Goal: Task Accomplishment & Management: Use online tool/utility

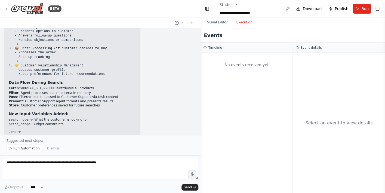
scroll to position [1129, 0]
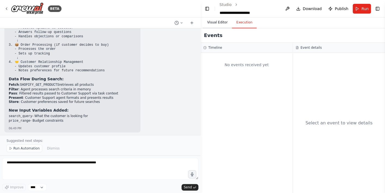
click at [216, 27] on button "Visual Editor" at bounding box center [217, 22] width 29 height 11
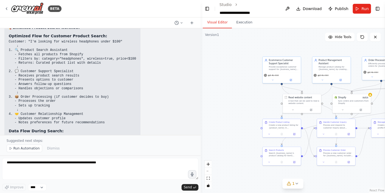
scroll to position [1073, 0]
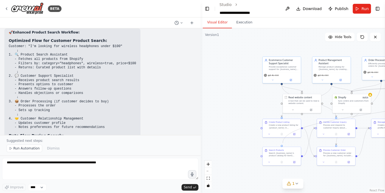
click at [283, 143] on circle "Edge from c5d59dfa-2b76-49e3-9191-d9f25d676e3b to 3e78b62e-1707-41db-ab08-a864e…" at bounding box center [281, 143] width 3 height 3
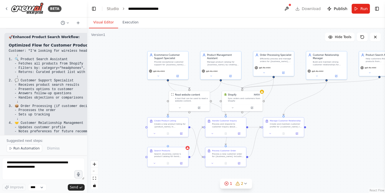
scroll to position [1397, 0]
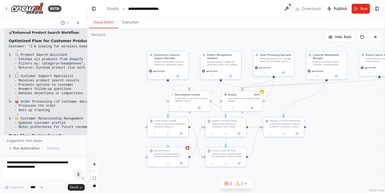
drag, startPoint x: 200, startPoint y: 130, endPoint x: 87, endPoint y: 112, distance: 114.8
click at [87, 112] on div "BETA ecommerce AI companion 06:11 PM ▶ Thought process I'll help you create an …" at bounding box center [192, 96] width 385 height 193
click at [196, 144] on icon "Edge from 3e78b62e-1707-41db-ab08-a864e8bde89a to 433199c6-ec7b-4534-8530-60631…" at bounding box center [196, 142] width 13 height 30
click at [199, 134] on icon "Edge from 3e78b62e-1707-41db-ab08-a864e8bde89a to 433199c6-ec7b-4534-8530-60631…" at bounding box center [196, 142] width 13 height 30
click at [200, 128] on circle "Edge from 3e78b62e-1707-41db-ab08-a864e8bde89a to 433199c6-ec7b-4534-8530-60631…" at bounding box center [201, 126] width 3 height 3
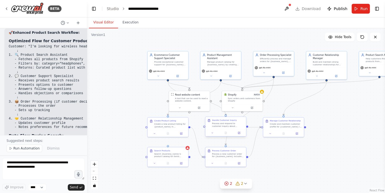
click at [204, 128] on div ".deletable-edge-delete-btn { width: 20px; height: 20px; border: 0px solid #ffff…" at bounding box center [236, 110] width 298 height 165
click at [190, 156] on div ".deletable-edge-delete-btn { width: 20px; height: 20px; border: 0px solid #ffff…" at bounding box center [236, 110] width 298 height 165
click at [246, 184] on icon at bounding box center [245, 183] width 4 height 4
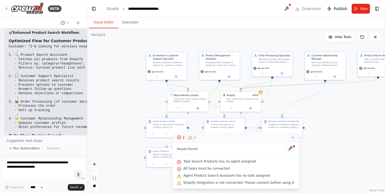
click at [320, 179] on div ".deletable-edge-delete-btn { width: 20px; height: 20px; border: 0px solid #ffff…" at bounding box center [236, 110] width 298 height 165
click at [119, 164] on div ".deletable-edge-delete-btn { width: 20px; height: 20px; border: 0px solid #ffff…" at bounding box center [236, 110] width 298 height 165
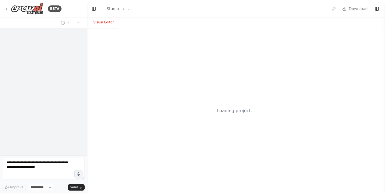
select select "****"
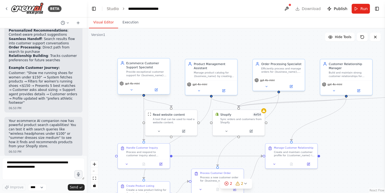
scroll to position [1608, 0]
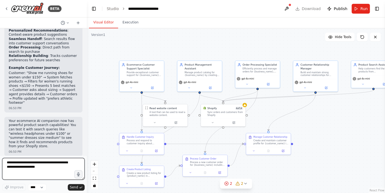
click at [23, 164] on textarea at bounding box center [43, 169] width 82 height 22
type textarea "**********"
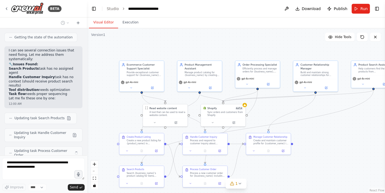
scroll to position [1808, 0]
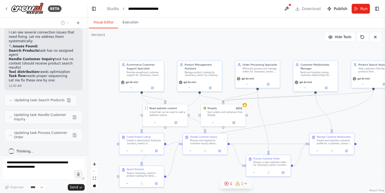
click at [247, 183] on icon at bounding box center [245, 183] width 4 height 4
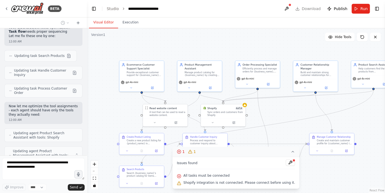
scroll to position [1874, 0]
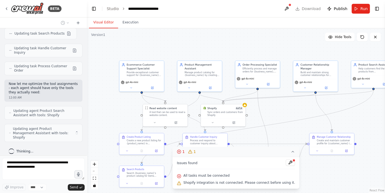
click at [120, 114] on div ".deletable-edge-delete-btn { width: 20px; height: 20px; border: 0px solid #ffff…" at bounding box center [236, 110] width 298 height 165
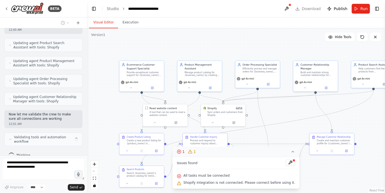
scroll to position [1946, 0]
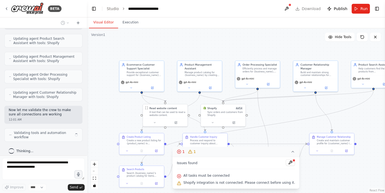
click at [291, 152] on icon at bounding box center [293, 151] width 4 height 4
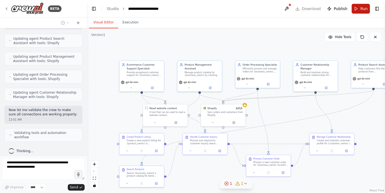
click at [360, 11] on button "Run" at bounding box center [360, 9] width 18 height 10
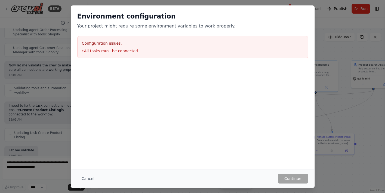
scroll to position [2027, 0]
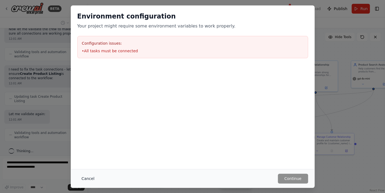
click at [85, 177] on button "Cancel" at bounding box center [87, 179] width 21 height 10
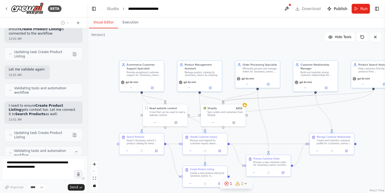
scroll to position [2090, 0]
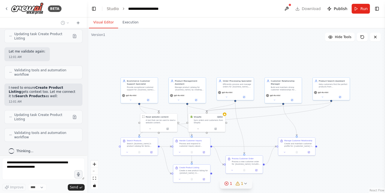
click at [247, 185] on button "1 1" at bounding box center [236, 183] width 32 height 10
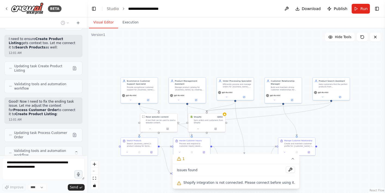
scroll to position [2156, 0]
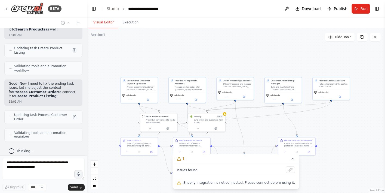
click at [338, 183] on div ".deletable-edge-delete-btn { width: 20px; height: 20px; border: 0px solid #ffff…" at bounding box center [236, 110] width 298 height 165
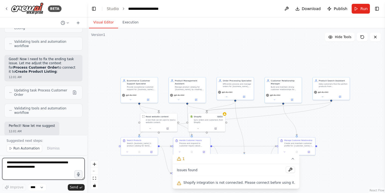
scroll to position [2185, 0]
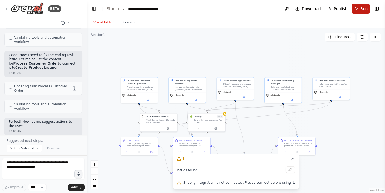
click at [366, 9] on span "Run" at bounding box center [363, 8] width 7 height 5
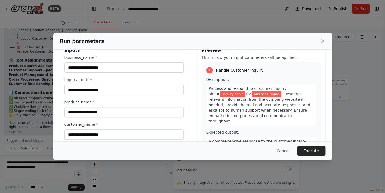
scroll to position [13, 0]
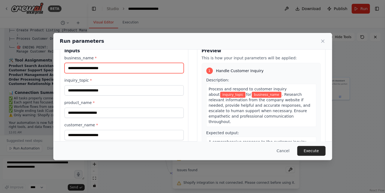
click at [106, 70] on input "business_name *" at bounding box center [123, 68] width 119 height 10
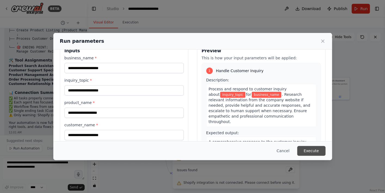
click at [303, 152] on button "Execute" at bounding box center [311, 151] width 28 height 10
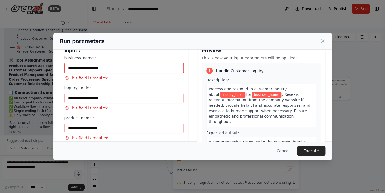
click at [106, 70] on input "business_name *" at bounding box center [123, 68] width 119 height 10
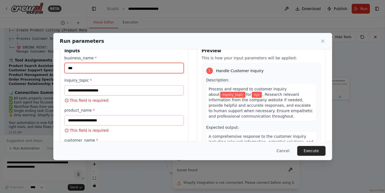
type input "***"
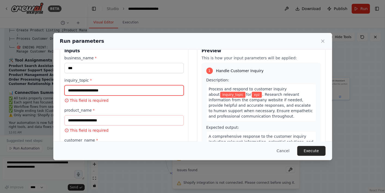
click at [103, 92] on input "inquiry_topic *" at bounding box center [123, 90] width 119 height 10
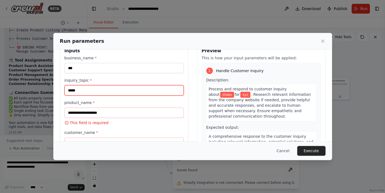
type input "*****"
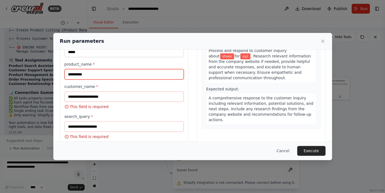
scroll to position [62, 0]
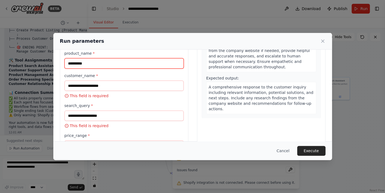
type input "**********"
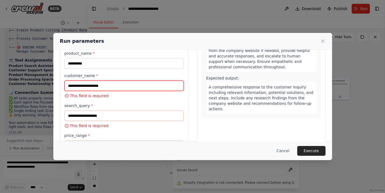
click at [103, 87] on input "customer_name *" at bounding box center [123, 86] width 119 height 10
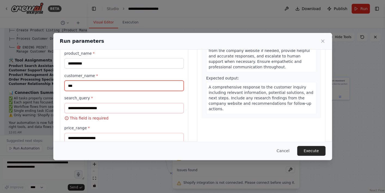
type input "***"
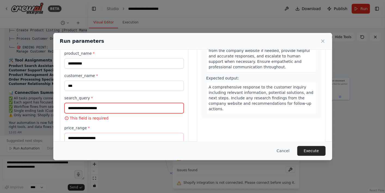
click at [103, 107] on input "search_query *" at bounding box center [123, 108] width 119 height 10
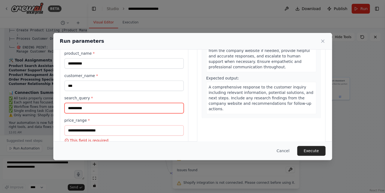
scroll to position [75, 0]
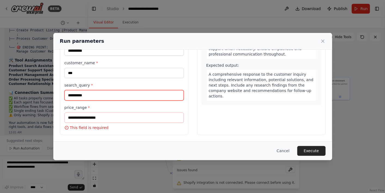
type input "**********"
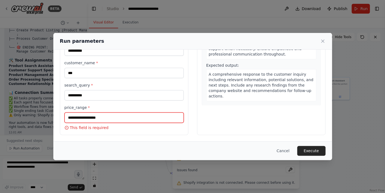
click at [115, 121] on input "price_range *" at bounding box center [123, 117] width 119 height 10
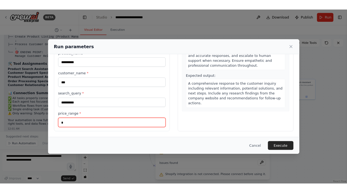
scroll to position [67, 0]
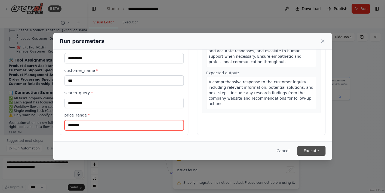
type input "********"
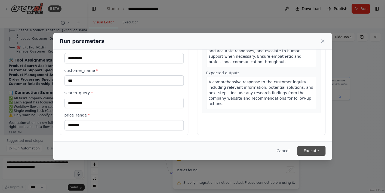
click at [305, 152] on button "Execute" at bounding box center [311, 151] width 28 height 10
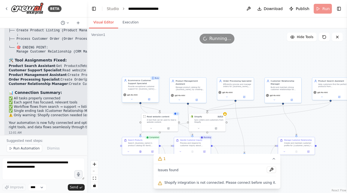
click at [153, 94] on div "gpt-4o-mini" at bounding box center [140, 94] width 34 height 3
click at [146, 85] on div "Ecommerce Customer Support Specialist" at bounding box center [142, 82] width 29 height 6
click at [150, 101] on button at bounding box center [149, 99] width 17 height 4
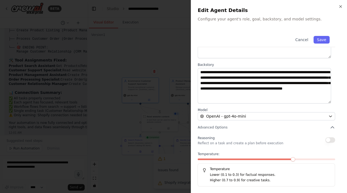
scroll to position [0, 0]
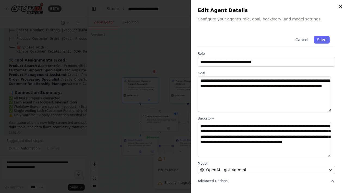
click at [340, 6] on icon "button" at bounding box center [340, 6] width 4 height 4
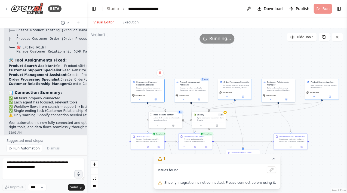
click at [273, 160] on button "1" at bounding box center [216, 159] width 127 height 10
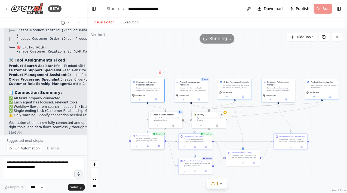
click at [157, 138] on div "Search {business_name}'s product catalog for items matching "{search_query}". F…" at bounding box center [149, 139] width 26 height 4
click at [148, 146] on icon at bounding box center [148, 145] width 1 height 1
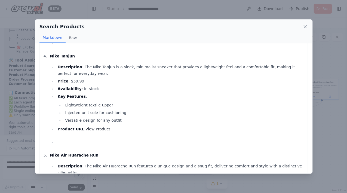
scroll to position [393, 0]
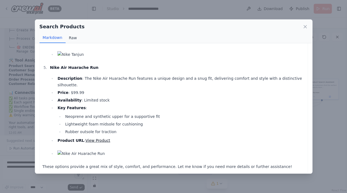
click at [75, 40] on button "Raw" at bounding box center [73, 38] width 14 height 10
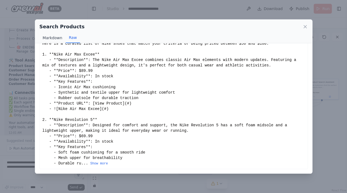
click at [57, 40] on button "Markdown" at bounding box center [52, 38] width 26 height 10
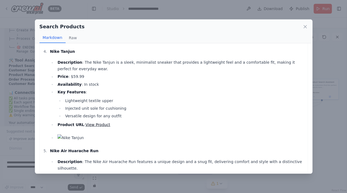
scroll to position [381, 0]
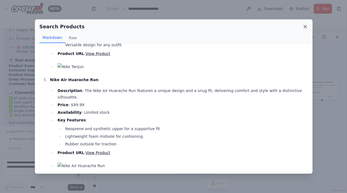
click at [305, 29] on icon at bounding box center [304, 26] width 5 height 5
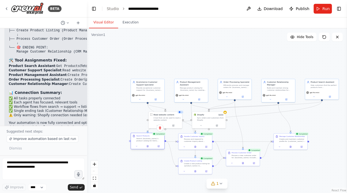
click at [157, 138] on div "Search {business_name}'s product catalog for items matching "{search_query}". F…" at bounding box center [149, 139] width 26 height 4
click at [160, 147] on icon at bounding box center [158, 146] width 2 height 2
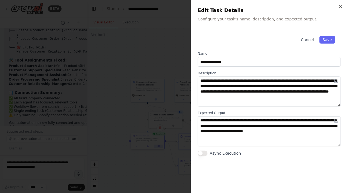
scroll to position [2329, 0]
click at [339, 10] on h2 "Edit Task Details" at bounding box center [268, 11] width 143 height 8
click at [340, 7] on icon "button" at bounding box center [340, 6] width 2 height 2
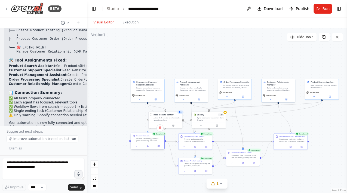
click at [153, 138] on div "Search {business_name}'s product catalog for items matching "{search_query}". F…" at bounding box center [149, 139] width 26 height 4
click at [149, 139] on div "Search {business_name}'s product catalog for items matching "{search_query}". F…" at bounding box center [149, 139] width 26 height 4
click at [157, 147] on button at bounding box center [158, 145] width 9 height 3
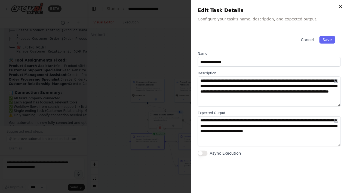
click at [339, 6] on icon "button" at bounding box center [340, 6] width 2 height 2
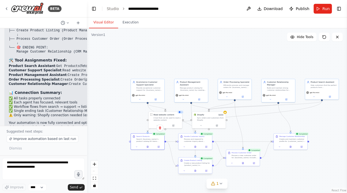
click at [201, 168] on div at bounding box center [194, 171] width 33 height 6
click at [207, 171] on icon at bounding box center [206, 171] width 2 height 2
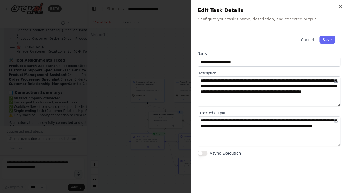
click at [242, 110] on div "**********" at bounding box center [268, 92] width 143 height 125
click at [339, 7] on icon "button" at bounding box center [340, 6] width 4 height 4
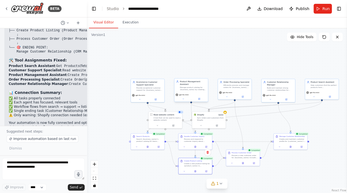
click at [195, 86] on div "Product Management Assistant Manage product catalog for {business_name} by crea…" at bounding box center [193, 85] width 26 height 10
click at [200, 101] on div "gpt-4o-mini" at bounding box center [190, 97] width 33 height 10
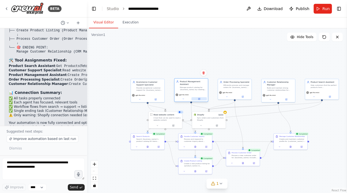
click at [200, 99] on icon at bounding box center [199, 99] width 2 height 2
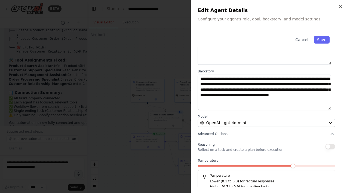
scroll to position [46, 0]
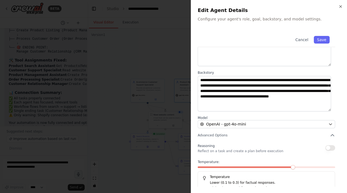
click at [339, 10] on h2 "Edit Agent Details" at bounding box center [268, 11] width 143 height 8
click at [339, 6] on icon "button" at bounding box center [340, 6] width 4 height 4
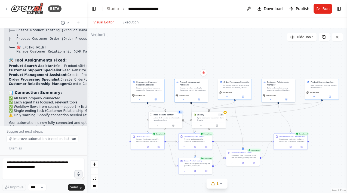
scroll to position [2329, 0]
click at [160, 148] on div at bounding box center [147, 146] width 33 height 6
click at [159, 145] on icon at bounding box center [158, 145] width 1 height 1
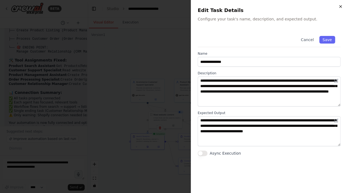
click at [340, 7] on icon "button" at bounding box center [340, 6] width 4 height 4
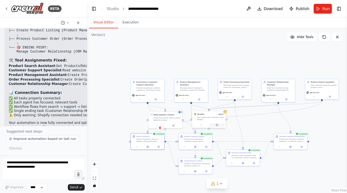
click at [217, 126] on button at bounding box center [217, 124] width 16 height 3
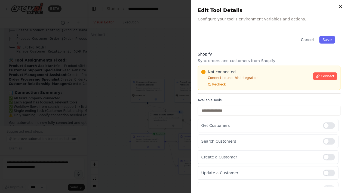
click at [339, 7] on icon "button" at bounding box center [340, 6] width 2 height 2
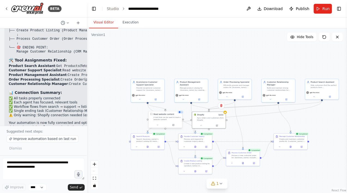
click at [175, 127] on div at bounding box center [165, 125] width 33 height 6
click at [174, 125] on icon at bounding box center [173, 125] width 2 height 2
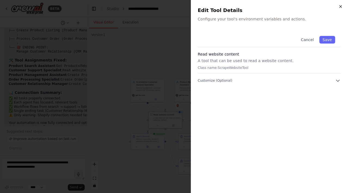
click at [341, 7] on icon "button" at bounding box center [340, 6] width 4 height 4
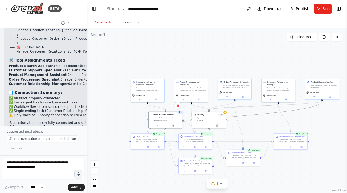
click at [316, 106] on icon "Edge from c5d59dfa-2b76-49e3-9191-d9f25d676e3b to 3e78b62e-1707-41db-ab08-a864e…" at bounding box center [234, 116] width 174 height 31
click at [313, 106] on icon "Edge from c5d59dfa-2b76-49e3-9191-d9f25d676e3b to 3e78b62e-1707-41db-ab08-a864e…" at bounding box center [234, 116] width 174 height 31
click at [308, 107] on icon "Edge from c5d59dfa-2b76-49e3-9191-d9f25d676e3b to 3e78b62e-1707-41db-ab08-a864e…" at bounding box center [234, 116] width 174 height 31
click at [304, 102] on div ".deletable-edge-delete-btn { width: 20px; height: 20px; border: 0px solid #ffff…" at bounding box center [217, 110] width 260 height 165
click at [304, 103] on icon "Edge from c5d59dfa-2b76-49e3-9191-d9f25d676e3b to ec85e00e-29df-4b2e-b47f-e71ea…" at bounding box center [265, 105] width 113 height 9
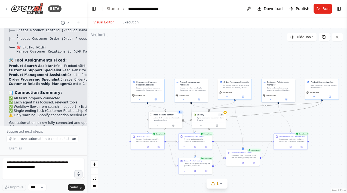
click at [264, 115] on icon "Edge from c5d59dfa-2b76-49e3-9191-d9f25d676e3b to 3e78b62e-1707-41db-ab08-a864e…" at bounding box center [234, 116] width 174 height 31
click at [264, 114] on icon "Edge from c5d59dfa-2b76-49e3-9191-d9f25d676e3b to 3e78b62e-1707-41db-ab08-a864e…" at bounding box center [234, 116] width 174 height 31
click at [159, 148] on div at bounding box center [147, 146] width 33 height 6
click at [160, 147] on button at bounding box center [158, 145] width 9 height 3
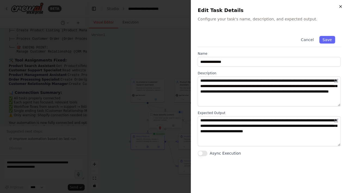
click at [338, 6] on icon "button" at bounding box center [340, 6] width 4 height 4
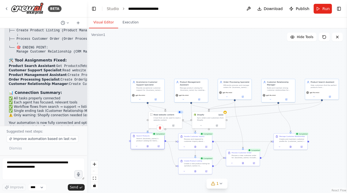
click at [149, 148] on div at bounding box center [147, 146] width 33 height 6
click at [149, 146] on icon at bounding box center [147, 146] width 2 height 2
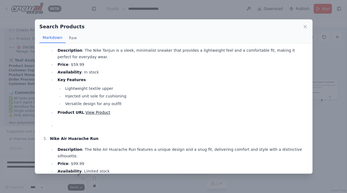
scroll to position [393, 0]
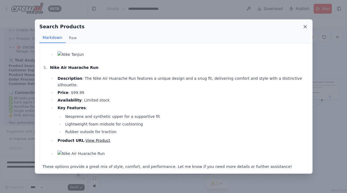
click at [304, 25] on icon at bounding box center [304, 26] width 5 height 5
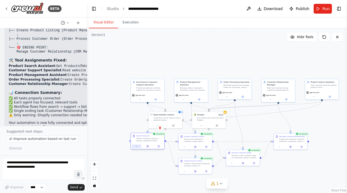
click at [136, 147] on icon at bounding box center [136, 146] width 2 height 2
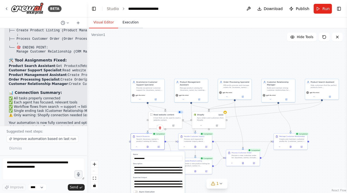
click at [125, 22] on button "Execution" at bounding box center [130, 22] width 25 height 11
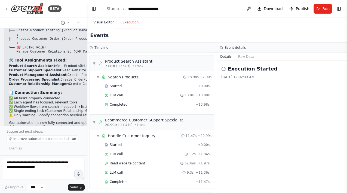
click at [114, 21] on button "Visual Editor" at bounding box center [103, 22] width 29 height 11
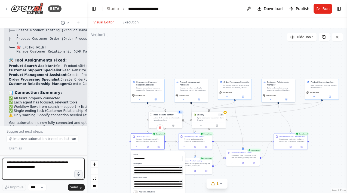
click at [35, 171] on textarea at bounding box center [43, 169] width 82 height 22
type textarea "**********"
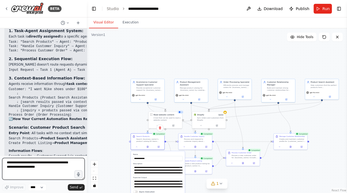
scroll to position [2479, 0]
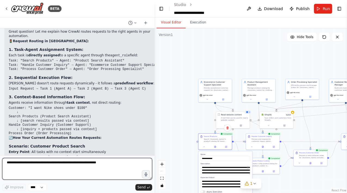
drag, startPoint x: 87, startPoint y: 93, endPoint x: 154, endPoint y: 92, distance: 67.7
click at [154, 92] on div at bounding box center [153, 96] width 2 height 193
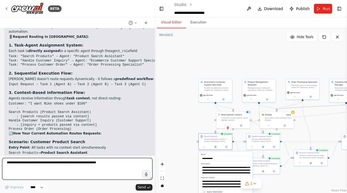
scroll to position [2037, 0]
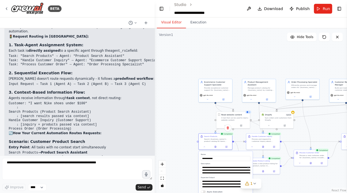
click at [11, 131] on h2 "🔄 How Your Current Automation Routes Requests:" at bounding box center [89, 133] width 161 height 4
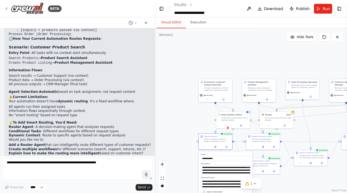
scroll to position [2133, 0]
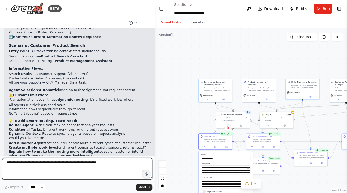
click at [91, 169] on textarea at bounding box center [77, 169] width 150 height 22
type textarea "**********"
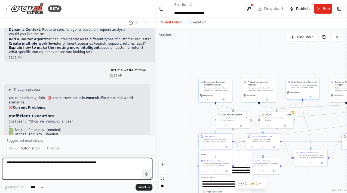
scroll to position [2236, 0]
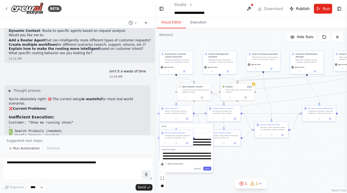
drag, startPoint x: 175, startPoint y: 105, endPoint x: 137, endPoint y: 77, distance: 46.6
click at [154, 77] on div ".deletable-edge-delete-btn { width: 20px; height: 20px; border: 0px solid #ffff…" at bounding box center [250, 110] width 192 height 165
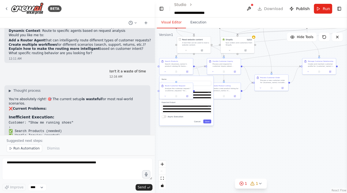
drag, startPoint x: 234, startPoint y: 163, endPoint x: 234, endPoint y: 113, distance: 49.5
click at [234, 113] on div ".deletable-edge-delete-btn { width: 20px; height: 20px; border: 0px solid #ffff…" at bounding box center [250, 110] width 192 height 165
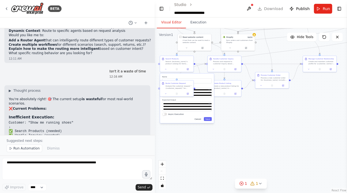
click at [200, 119] on button "Cancel" at bounding box center [198, 119] width 10 height 4
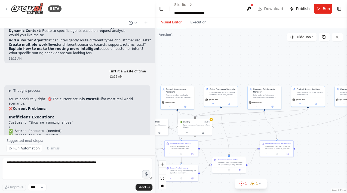
drag, startPoint x: 228, startPoint y: 121, endPoint x: 180, endPoint y: 202, distance: 94.0
click at [180, 193] on div ".deletable-edge-delete-btn { width: 20px; height: 20px; border: 0px solid #ffff…" at bounding box center [250, 110] width 192 height 165
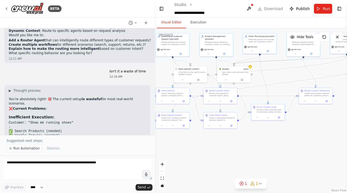
drag, startPoint x: 268, startPoint y: 177, endPoint x: 313, endPoint y: 129, distance: 66.0
click at [313, 129] on div ".deletable-edge-delete-btn { width: 20px; height: 20px; border: 0px solid #ffff…" at bounding box center [250, 110] width 192 height 165
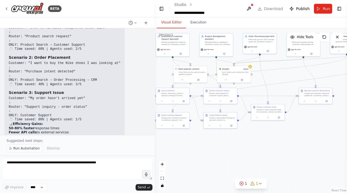
scroll to position [2502, 0]
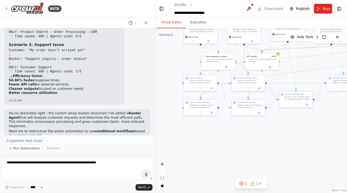
drag, startPoint x: 251, startPoint y: 137, endPoint x: 279, endPoint y: 124, distance: 30.4
click at [279, 124] on div ".deletable-edge-delete-btn { width: 20px; height: 20px; border: 0px solid #ffff…" at bounding box center [250, 110] width 192 height 165
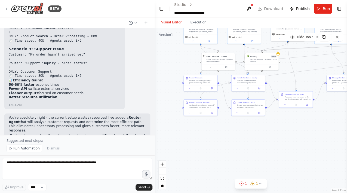
scroll to position [2496, 0]
